Goal: Entertainment & Leisure: Consume media (video, audio)

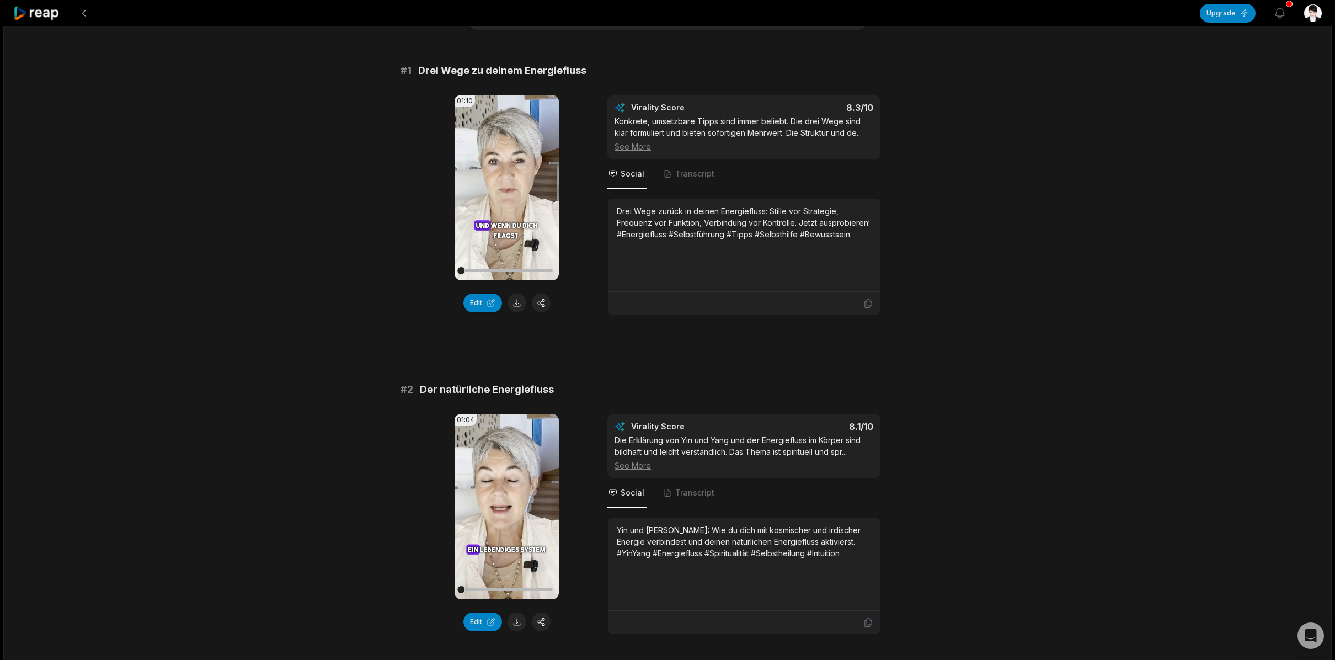
scroll to position [69, 0]
click at [508, 185] on icon at bounding box center [507, 186] width 8 height 9
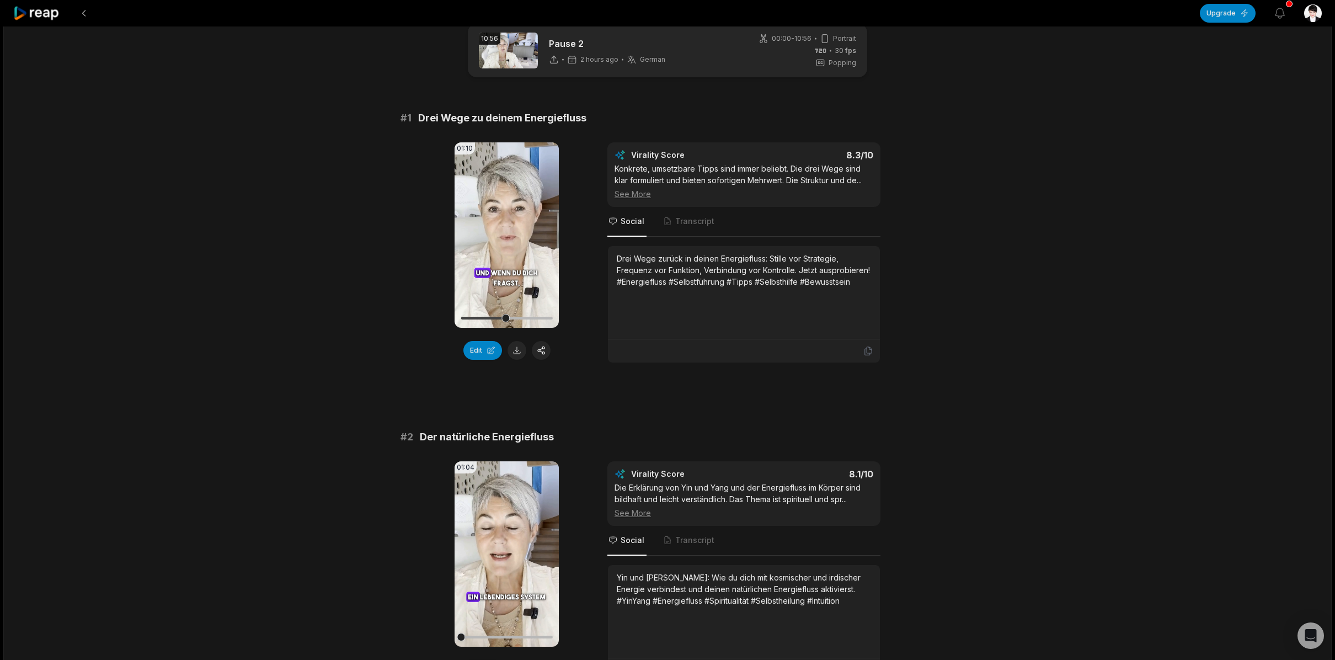
scroll to position [19, 0]
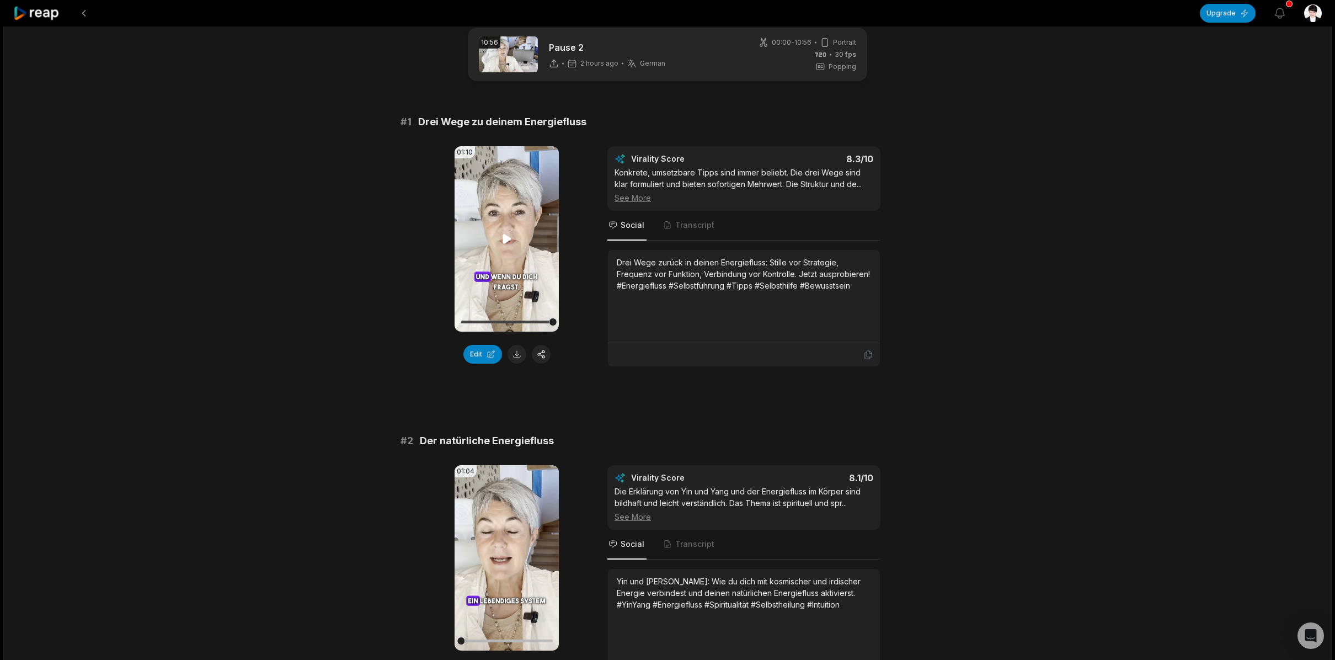
click at [504, 238] on icon at bounding box center [507, 238] width 8 height 9
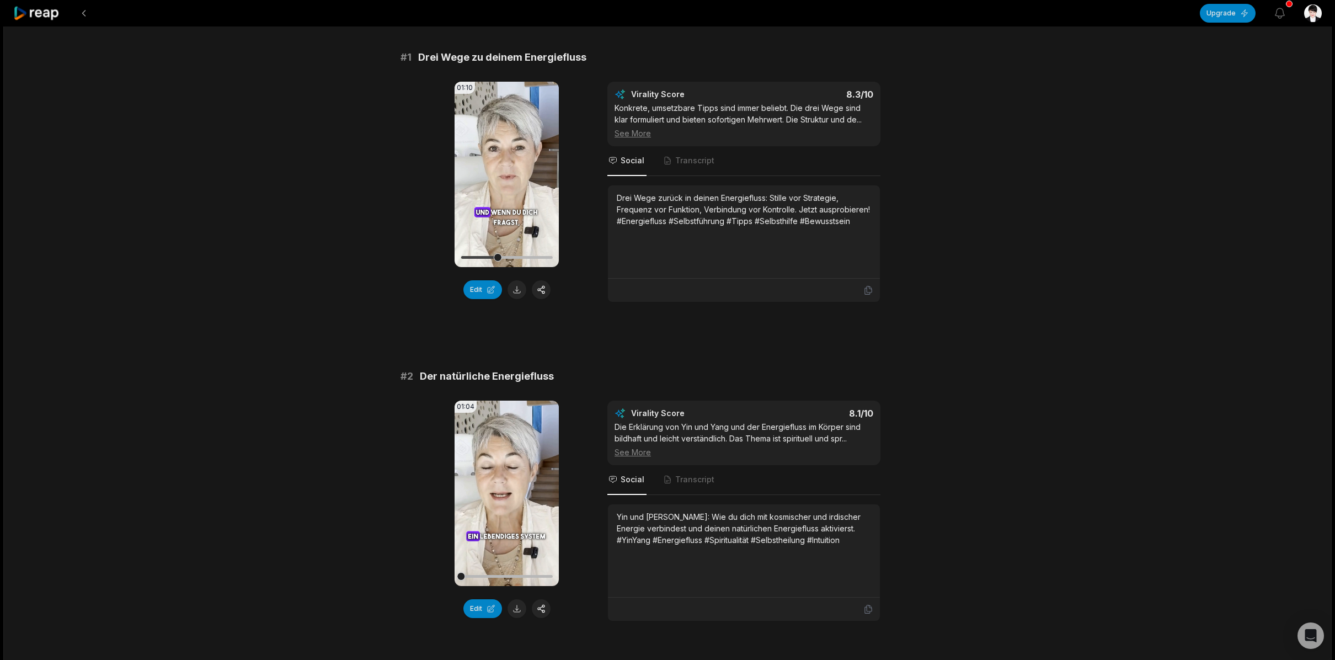
scroll to position [126, 0]
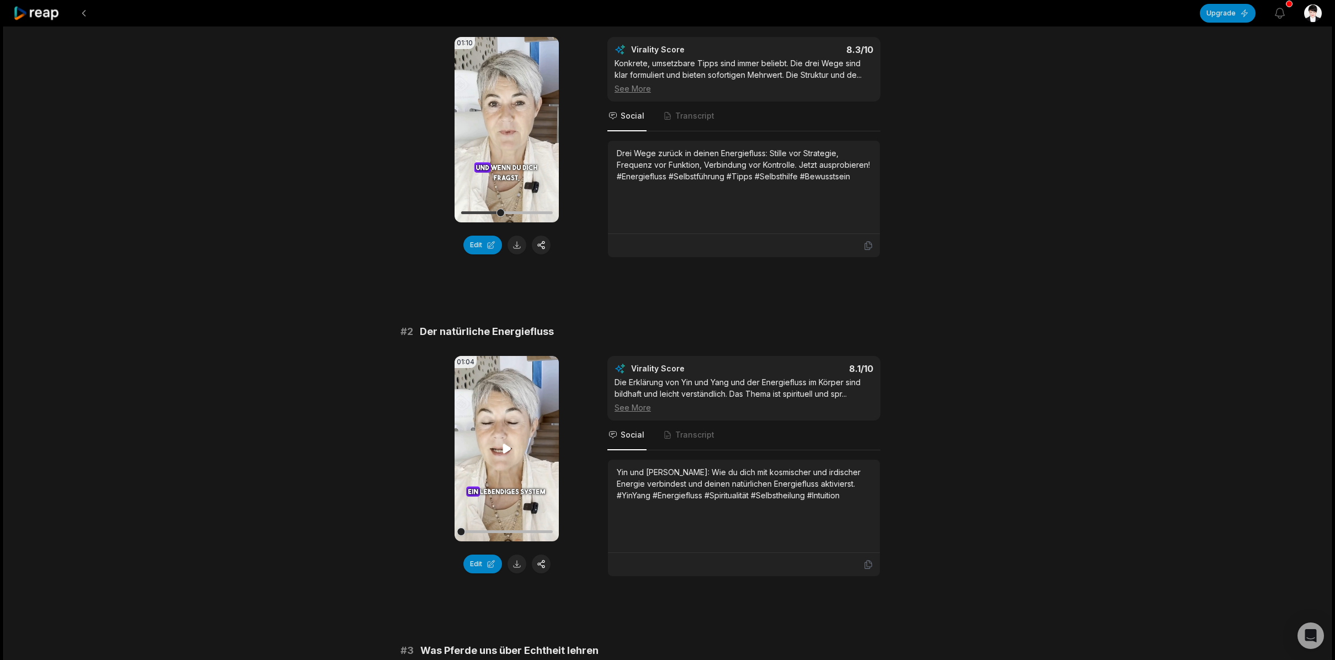
click at [508, 449] on icon at bounding box center [507, 448] width 8 height 9
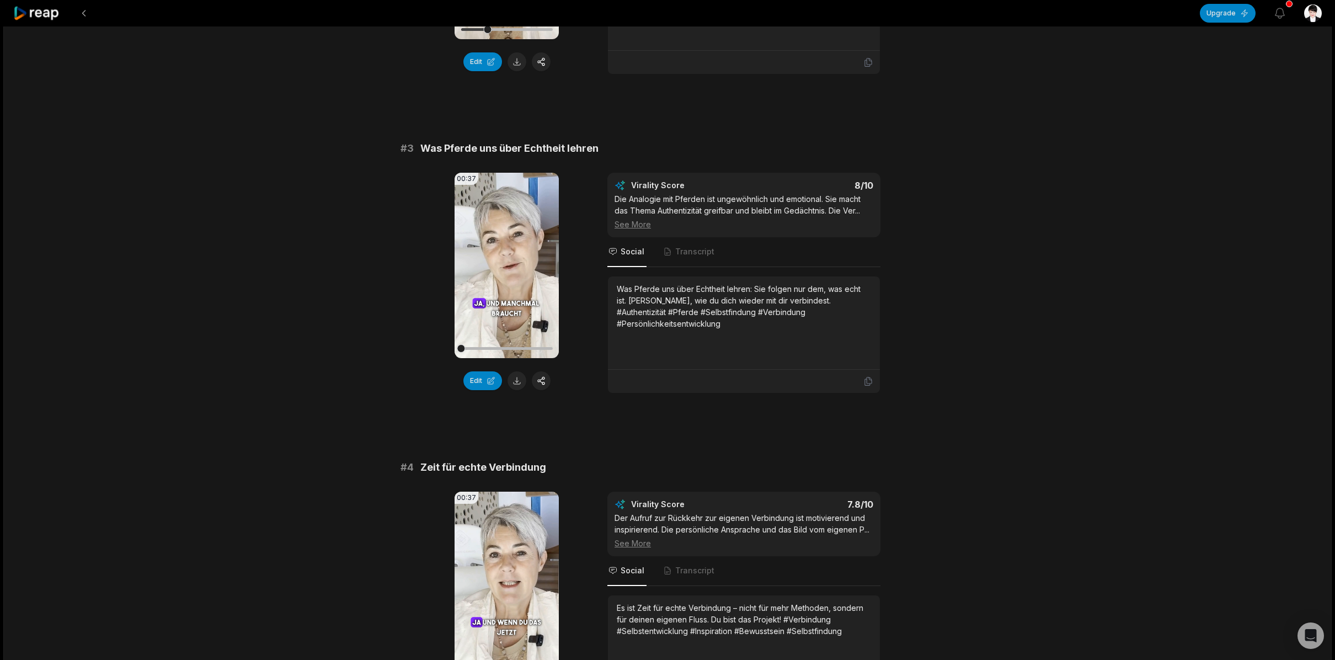
scroll to position [633, 0]
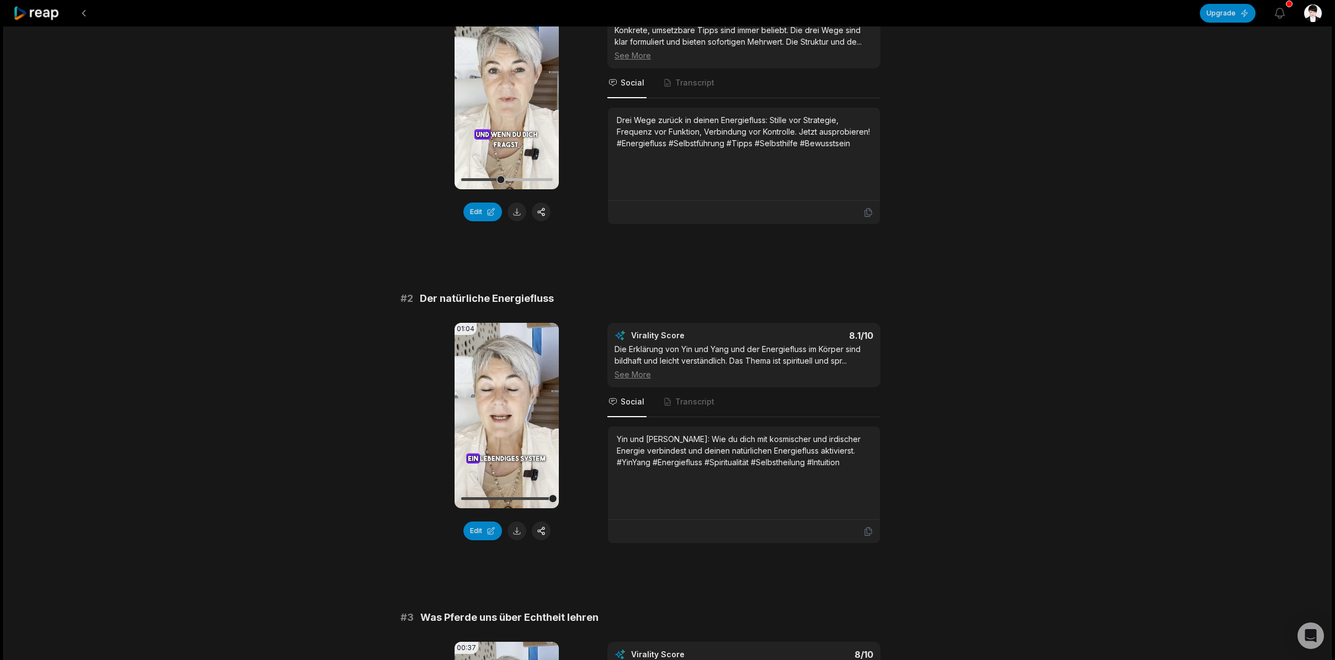
scroll to position [162, 0]
